Goal: Submit feedback/report problem

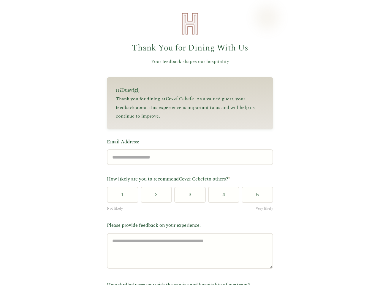
click at [187, 143] on label "Email Address:" at bounding box center [190, 142] width 166 height 8
click at [187, 149] on input "Email Address:" at bounding box center [190, 157] width 166 height 16
click at [187, 143] on label "Email Address:" at bounding box center [190, 142] width 166 height 8
click at [187, 149] on input "Email Address:" at bounding box center [190, 157] width 166 height 16
click at [120, 197] on button "1" at bounding box center [122, 195] width 31 height 16
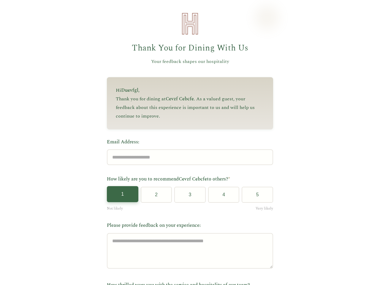
click at [154, 197] on button "2" at bounding box center [156, 195] width 31 height 16
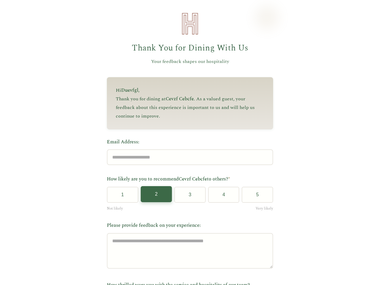
click at [188, 197] on button "3" at bounding box center [189, 195] width 31 height 16
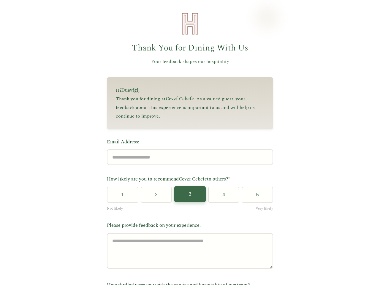
click at [221, 197] on button "4" at bounding box center [223, 195] width 31 height 16
click at [255, 197] on button "5" at bounding box center [257, 195] width 31 height 16
